Goal: Information Seeking & Learning: Learn about a topic

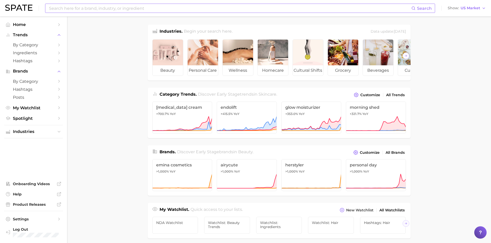
click at [101, 13] on div "Search" at bounding box center [240, 8] width 390 height 9
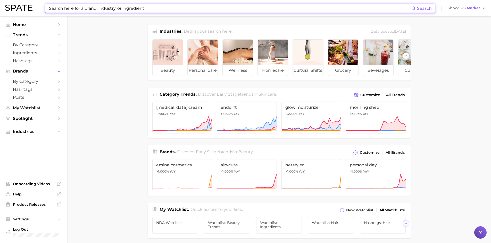
click at [95, 7] on input at bounding box center [229, 8] width 363 height 9
paste input "Peppermint Essential Oil"
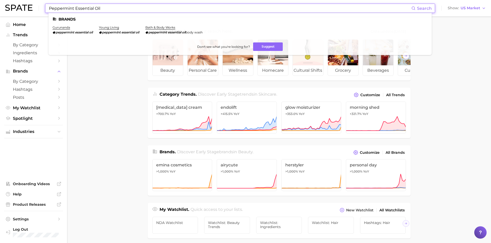
click at [83, 9] on input "Peppermint Essential Oil" at bounding box center [229, 8] width 363 height 9
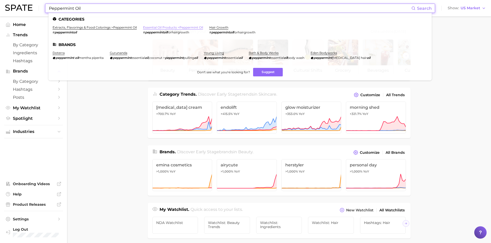
type input "Peppermint Oil"
click at [163, 28] on link "essential oil products > peppermint oil" at bounding box center [173, 27] width 60 height 4
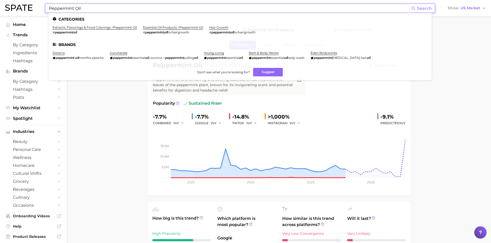
click at [97, 6] on input "Peppermint Oil" at bounding box center [229, 8] width 363 height 9
click at [90, 6] on input "Peppermint Oil" at bounding box center [229, 8] width 363 height 9
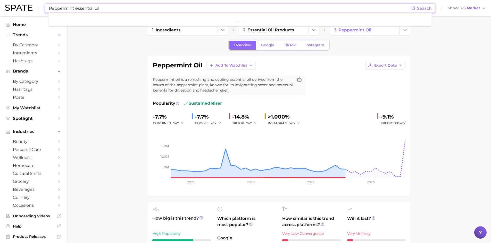
type input "Peppermint essential oil"
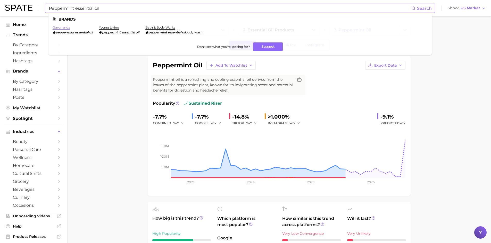
click at [63, 27] on link "gurunanda" at bounding box center [62, 27] width 18 height 4
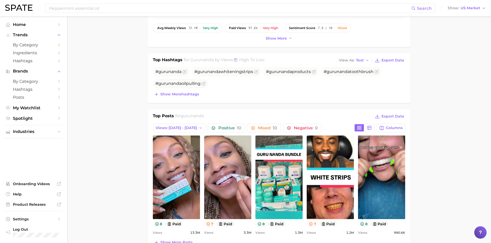
scroll to position [129, 0]
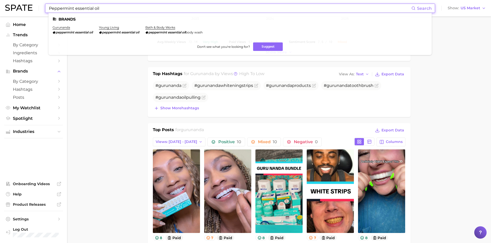
click at [80, 9] on input "Peppermint essential oil" at bounding box center [229, 8] width 363 height 9
click at [87, 8] on input "Peppermint essential oil" at bounding box center [229, 8] width 363 height 9
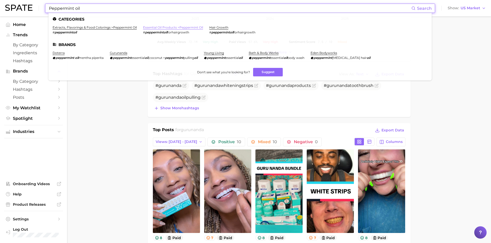
type input "Peppermint oil"
click at [154, 28] on link "essential oil products > peppermint oil" at bounding box center [173, 27] width 60 height 4
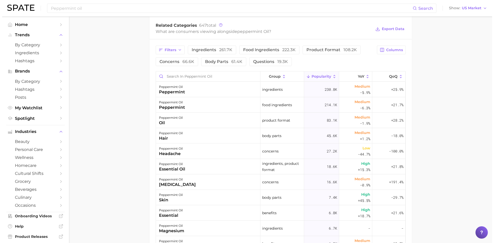
scroll to position [257, 0]
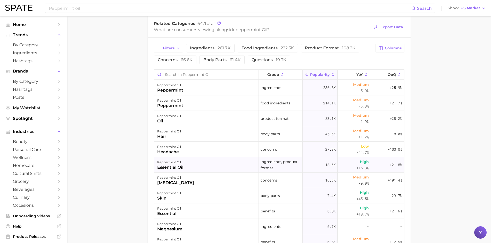
click at [167, 163] on div "peppermint oil" at bounding box center [170, 162] width 26 height 6
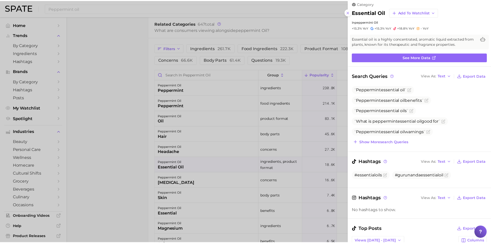
scroll to position [0, 0]
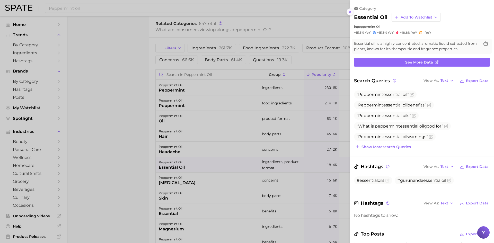
click at [351, 12] on icon at bounding box center [350, 12] width 4 height 4
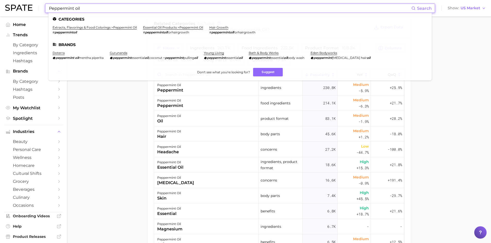
drag, startPoint x: 66, startPoint y: 4, endPoint x: 37, endPoint y: 2, distance: 29.7
click at [37, 2] on div "Peppermint oil Search Categories extracts, flavorings & food colorings > pepper…" at bounding box center [245, 8] width 480 height 16
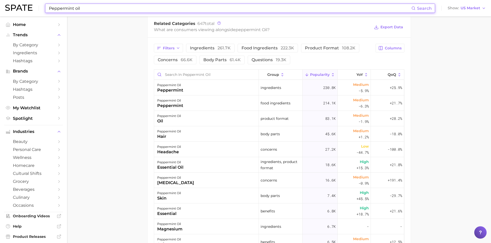
paste input "Theobroma Cacao (Cocoa) Extract"
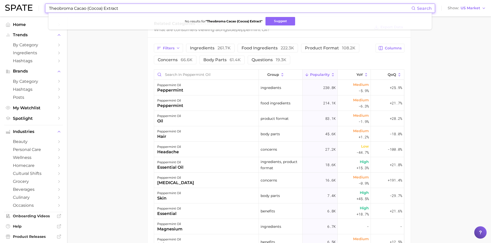
drag, startPoint x: 124, startPoint y: 10, endPoint x: 87, endPoint y: 8, distance: 37.1
click at [87, 8] on input "Theobroma Cacao (Cocoa) Extract" at bounding box center [229, 8] width 363 height 9
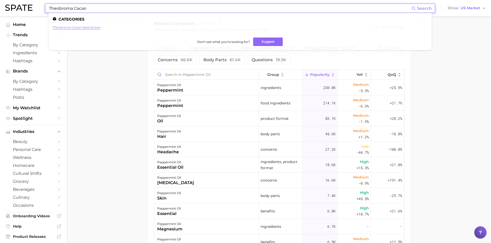
type input "Theobroma Cacao"
click at [82, 28] on link "theobroma cacao seed butter" at bounding box center [77, 27] width 48 height 4
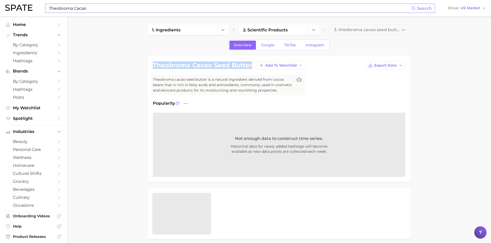
drag, startPoint x: 152, startPoint y: 64, endPoint x: 251, endPoint y: 70, distance: 98.3
click at [251, 70] on div "theobroma cacao seed butter Add to Watchlist Export Data" at bounding box center [279, 65] width 252 height 9
copy h1 "theobroma cacao seed butter"
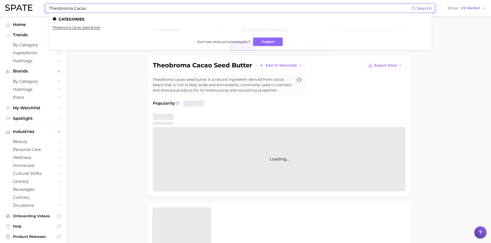
click at [58, 6] on input "Theobroma Cacao" at bounding box center [229, 8] width 363 height 9
drag, startPoint x: 95, startPoint y: 8, endPoint x: 32, endPoint y: 7, distance: 62.6
click at [32, 7] on div "Theobroma Cacao Search Categories theobroma cacao seed butter Don't see what yo…" at bounding box center [245, 8] width 480 height 16
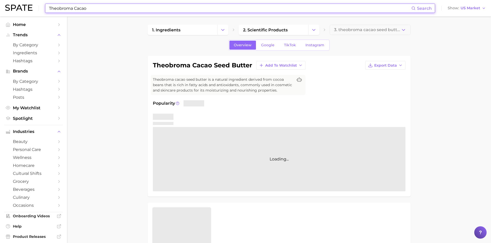
paste input
click at [130, 8] on input at bounding box center [229, 8] width 363 height 9
click at [144, 4] on input at bounding box center [229, 8] width 363 height 9
paste input "Cocoa Oil"
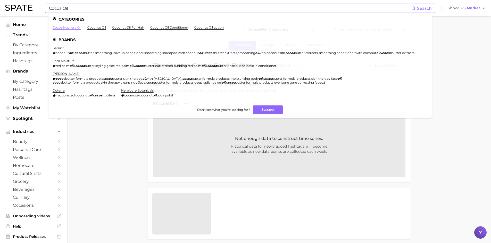
click at [62, 28] on link "cocos nucifera oil" at bounding box center [67, 27] width 29 height 4
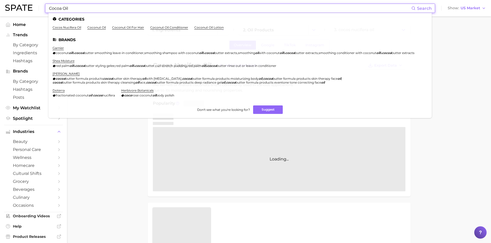
click at [74, 7] on input "Cocoa Oil" at bounding box center [229, 8] width 363 height 9
drag, startPoint x: 78, startPoint y: 8, endPoint x: 47, endPoint y: 3, distance: 31.1
click at [47, 3] on div "Cocoa Oil Search Categories cocos nucifera oil coconut oil coconut oil for hair…" at bounding box center [245, 8] width 480 height 16
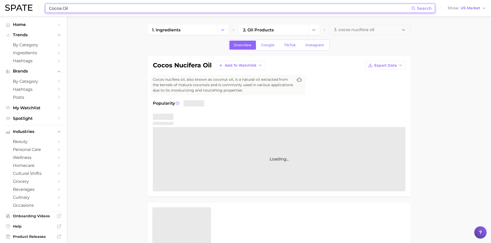
paste input "Theobroma Cacao"
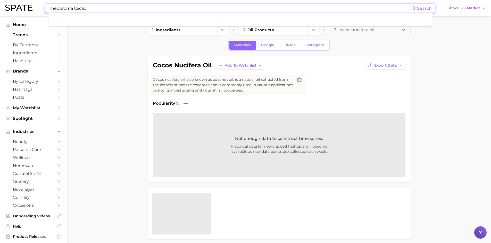
click at [98, 7] on input "Theobroma Cacao" at bounding box center [229, 8] width 363 height 9
click at [95, 7] on input "Theobroma Cacao" at bounding box center [229, 8] width 363 height 9
type input "Theobroma Cacao"
click at [422, 8] on span "Search" at bounding box center [424, 8] width 15 height 5
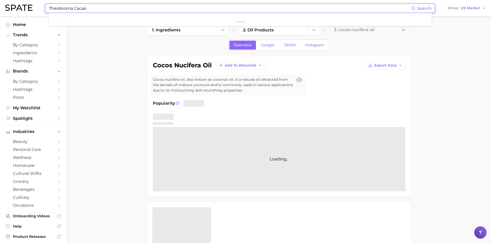
click at [23, 9] on img at bounding box center [18, 8] width 27 height 6
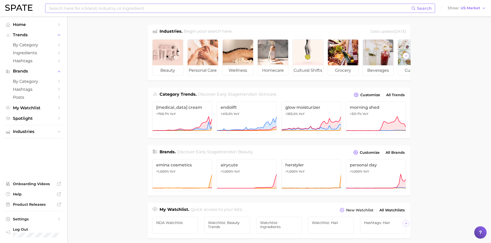
click at [63, 10] on input at bounding box center [229, 8] width 363 height 9
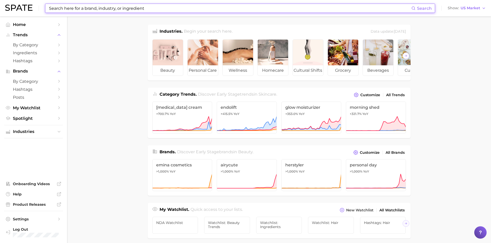
paste input "Theobroma Cacao"
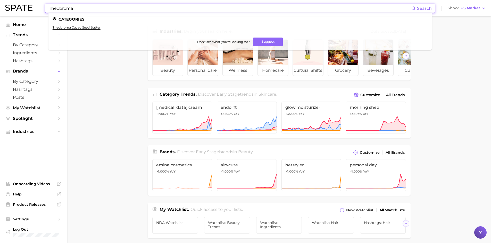
click at [65, 8] on input "Theobroma" at bounding box center [229, 8] width 363 height 9
paste input "Cacao"
drag, startPoint x: 74, startPoint y: 8, endPoint x: 44, endPoint y: 4, distance: 29.9
click at [44, 4] on div "Theobroma Cacao Search Categories theobroma cacao seed butter Don't see what yo…" at bounding box center [245, 8] width 480 height 16
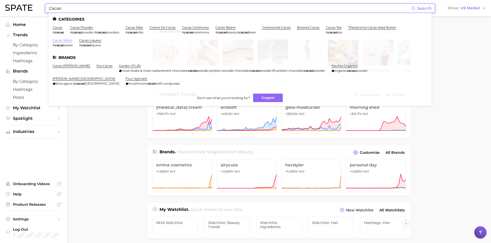
type input "Cacao"
click at [59, 40] on link "cacao water" at bounding box center [63, 40] width 20 height 4
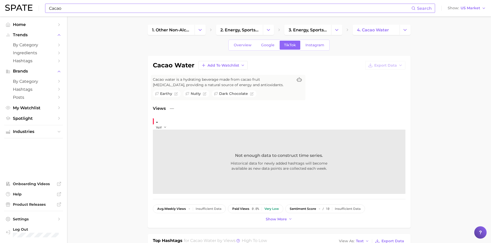
click at [68, 10] on input "Cacao" at bounding box center [229, 8] width 363 height 9
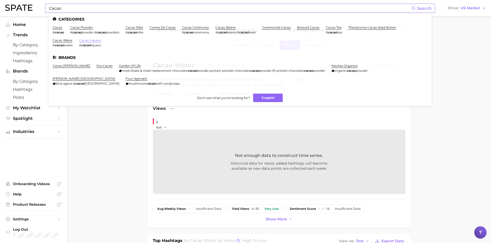
click at [84, 41] on link "cacao liqueur" at bounding box center [90, 40] width 22 height 4
click at [64, 8] on input "Cacao" at bounding box center [229, 8] width 363 height 9
click at [76, 28] on link "cacao powder" at bounding box center [81, 27] width 23 height 4
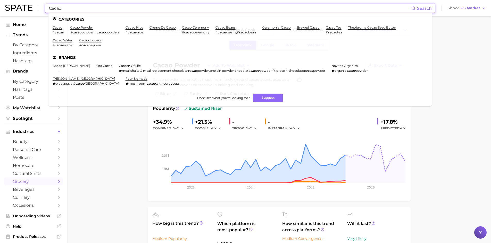
click at [76, 10] on input "Cacao" at bounding box center [229, 8] width 363 height 9
click at [56, 29] on link "cacao" at bounding box center [58, 27] width 10 height 4
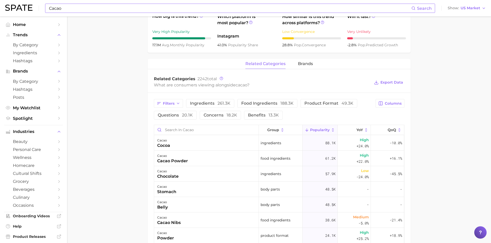
scroll to position [206, 0]
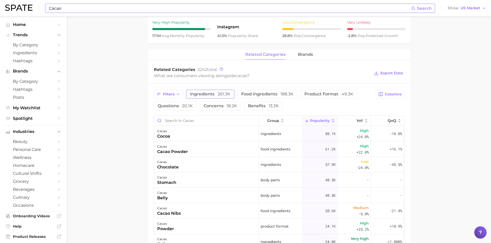
click at [206, 94] on span "ingredients 261.3k" at bounding box center [210, 94] width 40 height 4
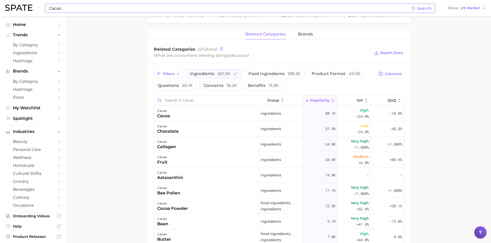
scroll to position [232, 0]
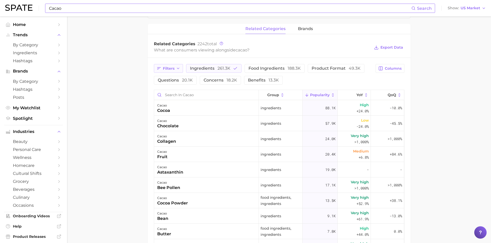
click at [176, 68] on icon "button" at bounding box center [178, 68] width 4 height 4
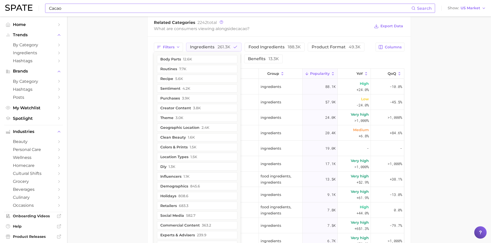
scroll to position [257, 0]
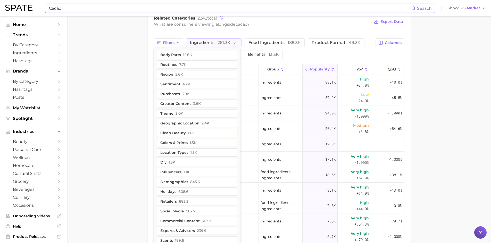
click at [167, 132] on button "clean beauty 1.6k" at bounding box center [197, 133] width 80 height 8
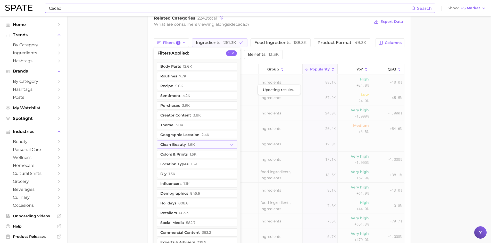
click at [115, 128] on main "1. ingredients 2. plant products 3. cacao Overview Google TikTok Instagram caca…" at bounding box center [279, 49] width 424 height 580
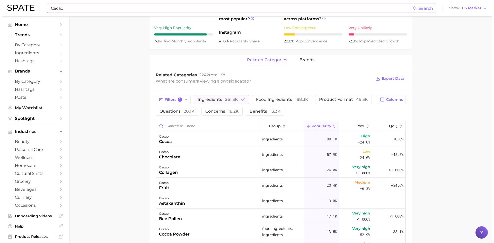
scroll to position [206, 0]
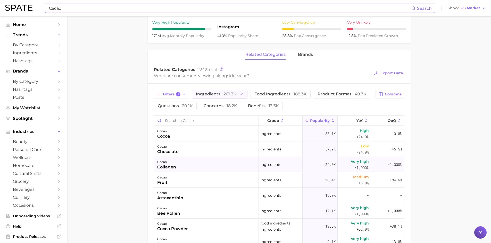
click at [186, 167] on div "cacao collagen" at bounding box center [206, 164] width 105 height 15
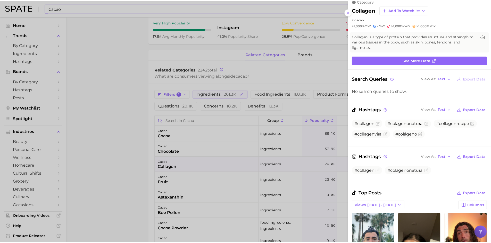
scroll to position [26, 0]
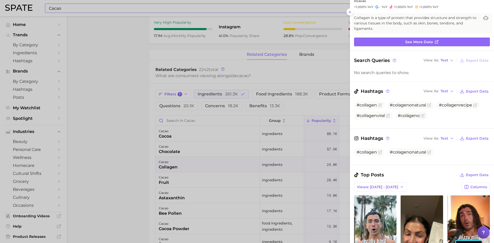
click at [138, 135] on div at bounding box center [247, 121] width 494 height 243
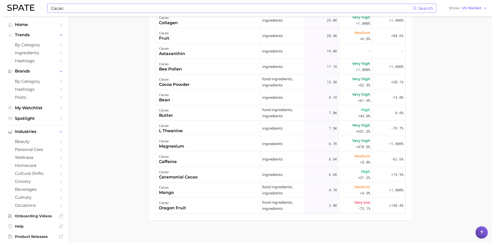
scroll to position [354, 0]
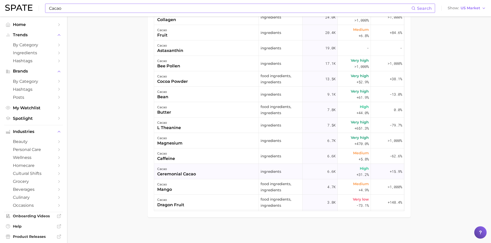
click at [169, 174] on div "ceremonial cacao" at bounding box center [176, 174] width 39 height 6
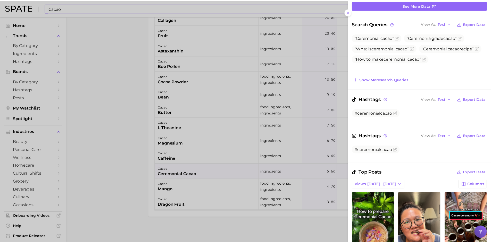
scroll to position [0, 0]
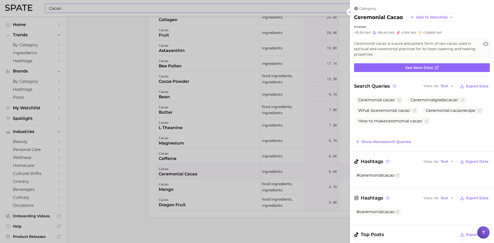
drag, startPoint x: 349, startPoint y: 12, endPoint x: 353, endPoint y: 22, distance: 10.6
click at [350, 14] on icon at bounding box center [350, 12] width 4 height 4
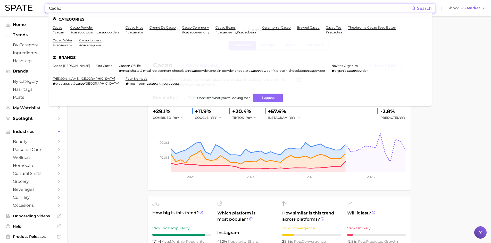
drag, startPoint x: 74, startPoint y: 6, endPoint x: 43, endPoint y: 10, distance: 31.1
click at [43, 10] on div "Cacao Search Categories cacao # cacao cacao powder # cacao powder , # cacao pow…" at bounding box center [245, 8] width 480 height 16
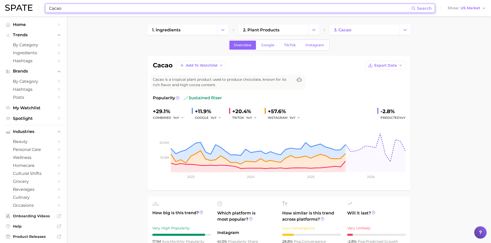
paste input "[MEDICAL_DATA]"
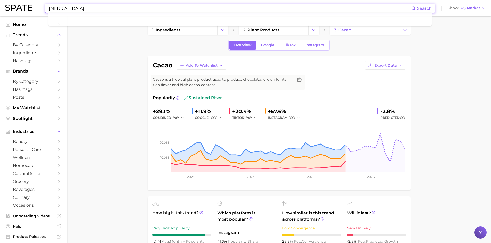
type input "[MEDICAL_DATA]"
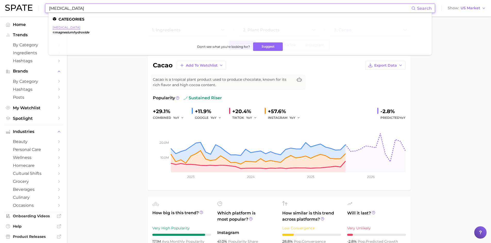
click at [73, 27] on link "[MEDICAL_DATA]" at bounding box center [67, 27] width 28 height 4
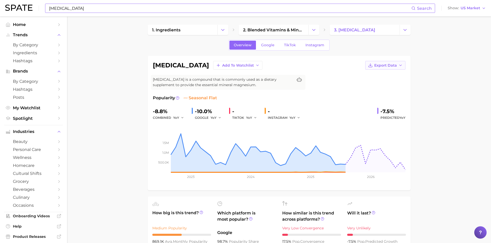
click at [395, 66] on span "Export Data" at bounding box center [385, 65] width 23 height 4
click at [382, 84] on span "Time Series Image" at bounding box center [374, 84] width 35 height 4
drag, startPoint x: 381, startPoint y: 109, endPoint x: 394, endPoint y: 112, distance: 14.0
click at [394, 112] on div "-7.5%" at bounding box center [392, 111] width 25 height 8
